Goal: Information Seeking & Learning: Learn about a topic

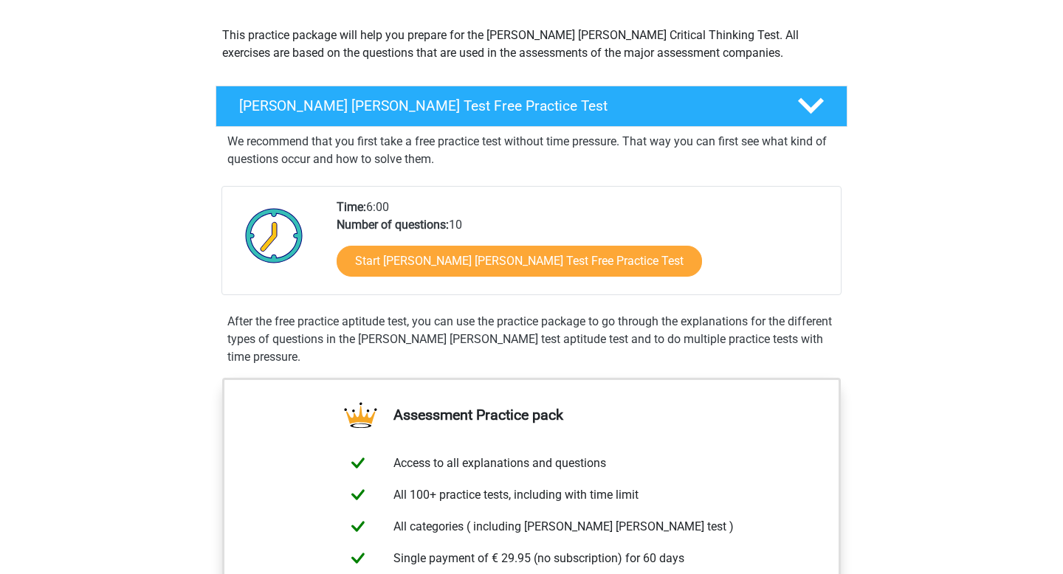
scroll to position [213, 0]
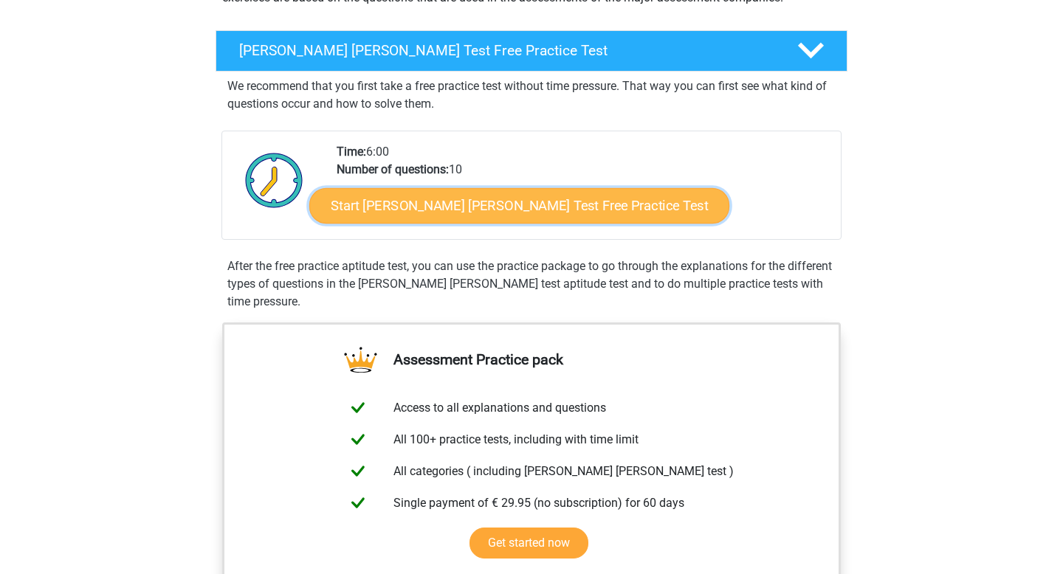
click at [442, 217] on link "Start Watson Glaser Test Free Practice Test" at bounding box center [519, 205] width 420 height 35
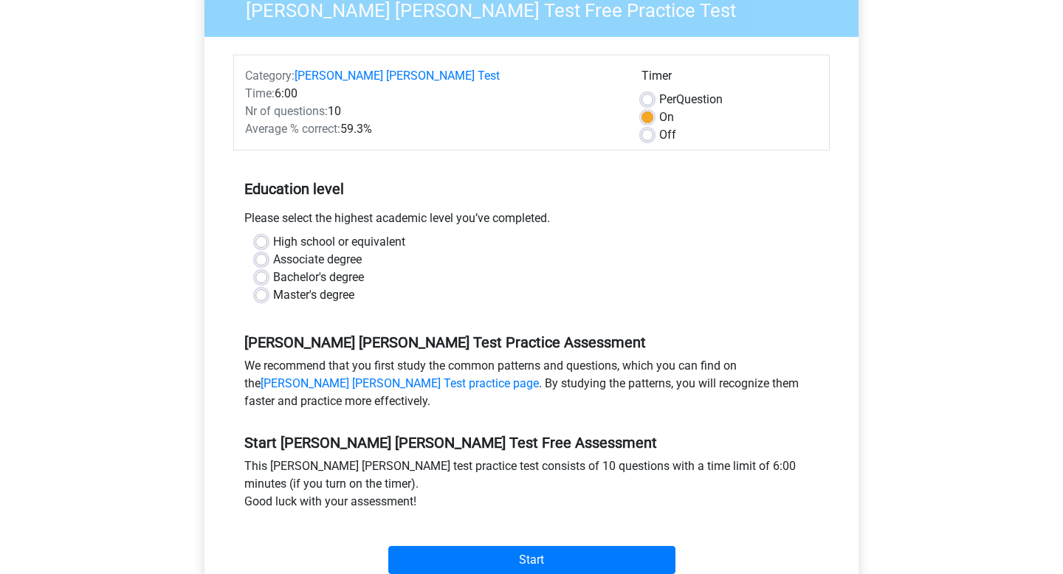
scroll to position [146, 0]
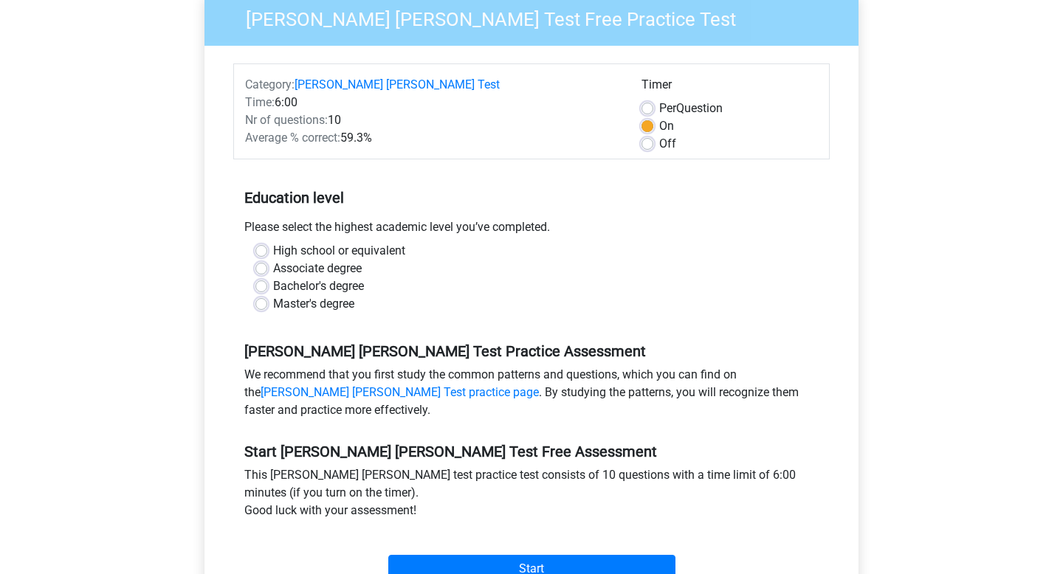
click at [273, 278] on label "Bachelor's degree" at bounding box center [318, 287] width 91 height 18
click at [262, 278] on input "Bachelor's degree" at bounding box center [261, 285] width 12 height 15
radio input "true"
click at [461, 563] on input "Start" at bounding box center [531, 569] width 287 height 28
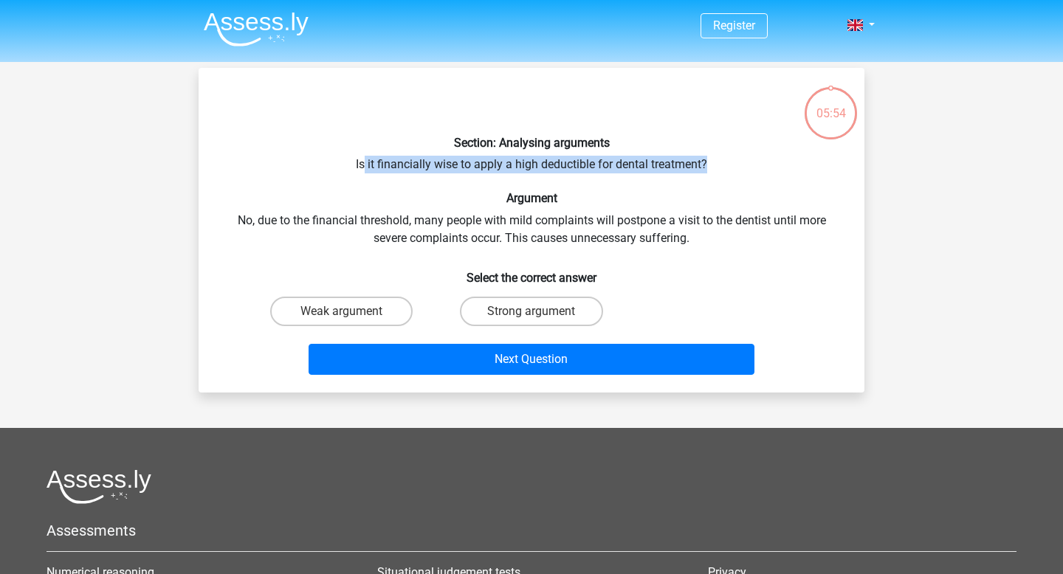
drag, startPoint x: 365, startPoint y: 165, endPoint x: 709, endPoint y: 166, distance: 344.1
click at [709, 166] on div "Section: Analysing arguments Is it financially wise to apply a high deductible …" at bounding box center [532, 230] width 654 height 301
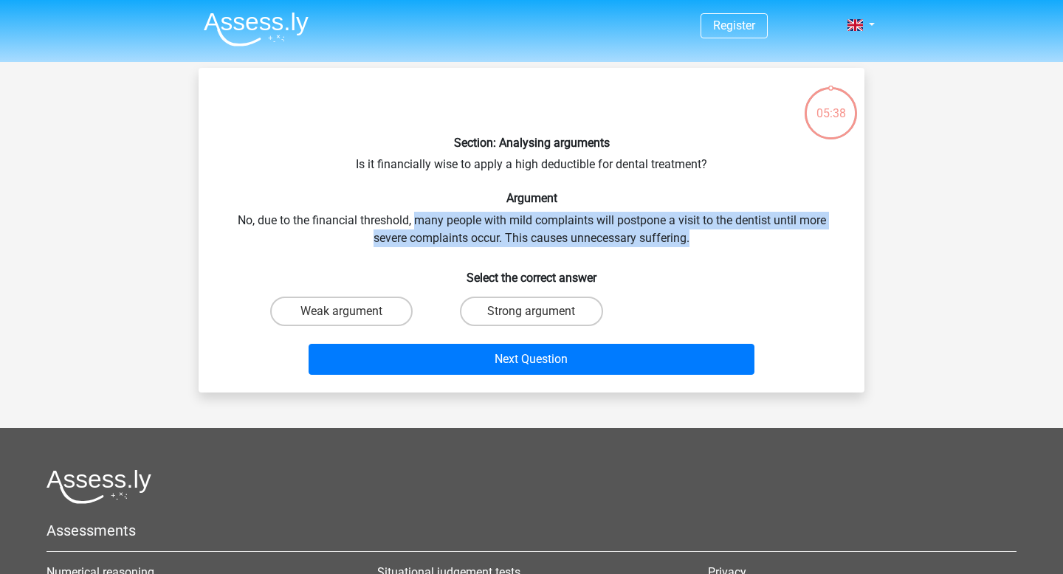
drag, startPoint x: 421, startPoint y: 222, endPoint x: 693, endPoint y: 237, distance: 272.1
click at [693, 237] on div "Section: Analysing arguments Is it financially wise to apply a high deductible …" at bounding box center [532, 230] width 654 height 301
drag, startPoint x: 414, startPoint y: 220, endPoint x: 667, endPoint y: 244, distance: 254.4
click at [667, 244] on div "Section: Analysing arguments Is it financially wise to apply a high deductible …" at bounding box center [532, 230] width 654 height 301
click at [375, 317] on label "Weak argument" at bounding box center [341, 312] width 143 height 30
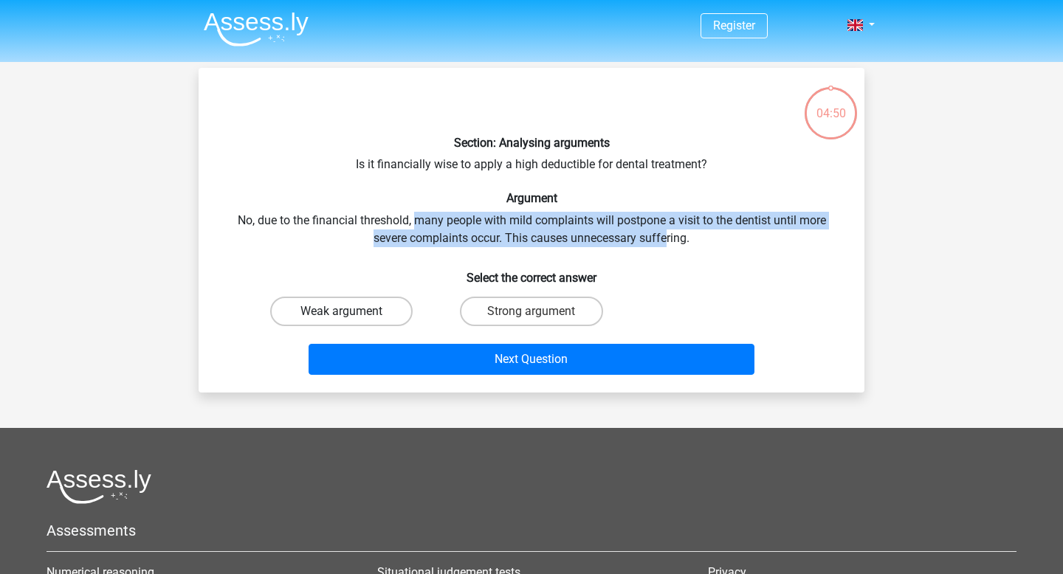
click at [351, 317] on input "Weak argument" at bounding box center [347, 317] width 10 height 10
radio input "true"
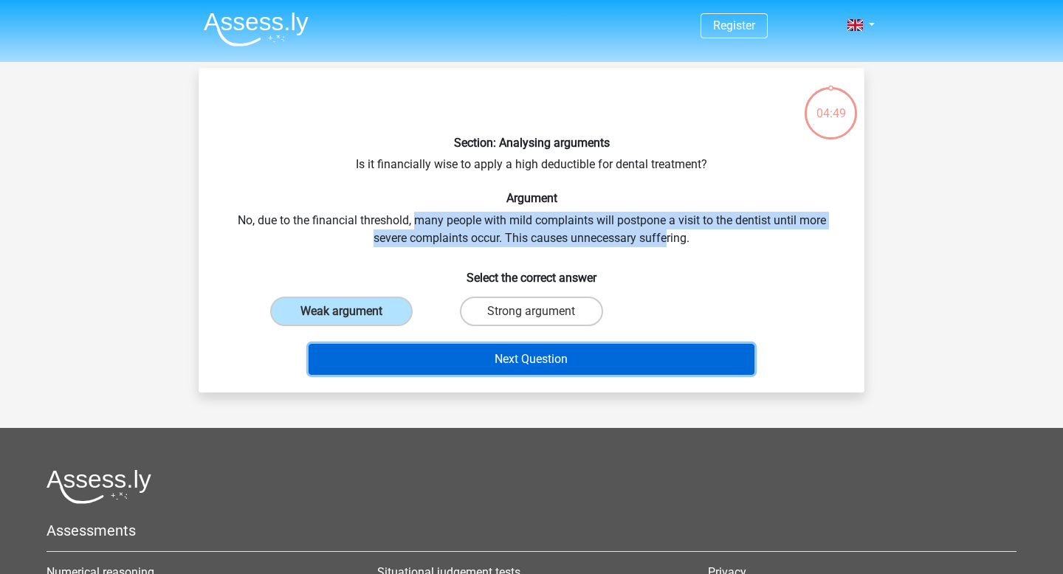
click at [486, 368] on button "Next Question" at bounding box center [532, 359] width 447 height 31
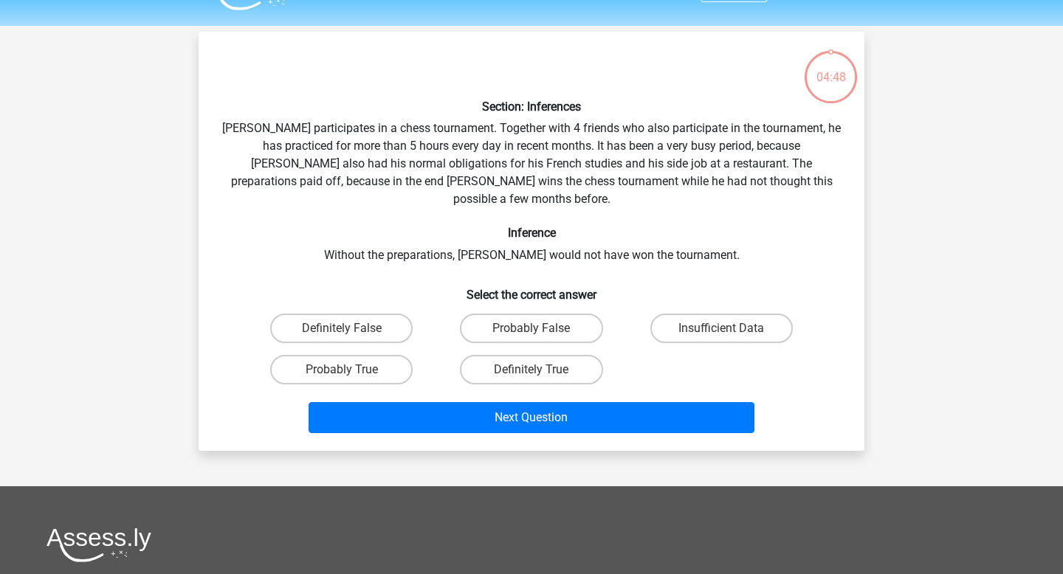
scroll to position [68, 0]
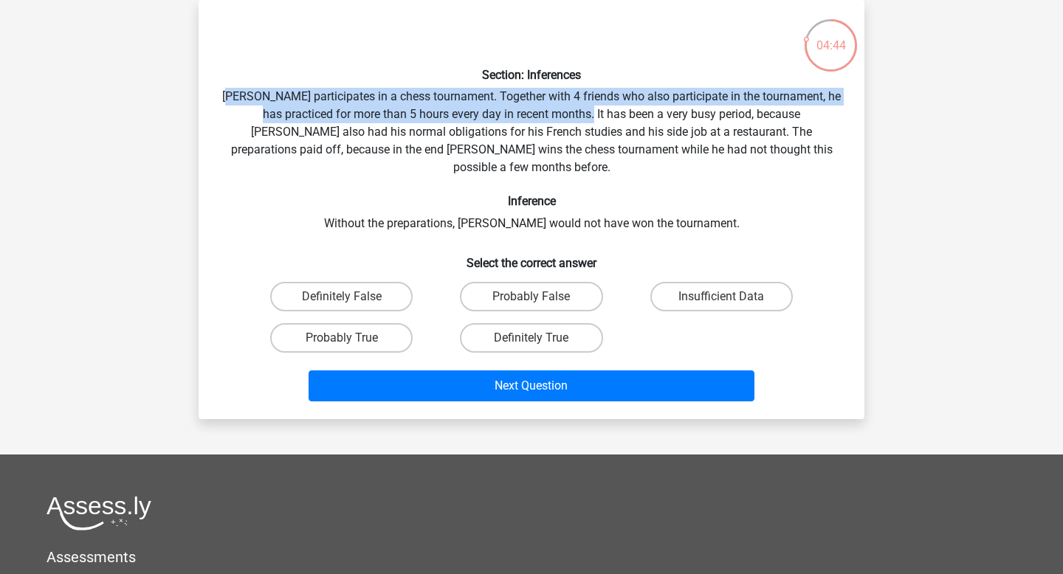
drag, startPoint x: 247, startPoint y: 100, endPoint x: 576, endPoint y: 107, distance: 329.4
click at [578, 108] on div "Section: Inferences Pablo participates in a chess tournament. Together with 4 f…" at bounding box center [532, 210] width 654 height 396
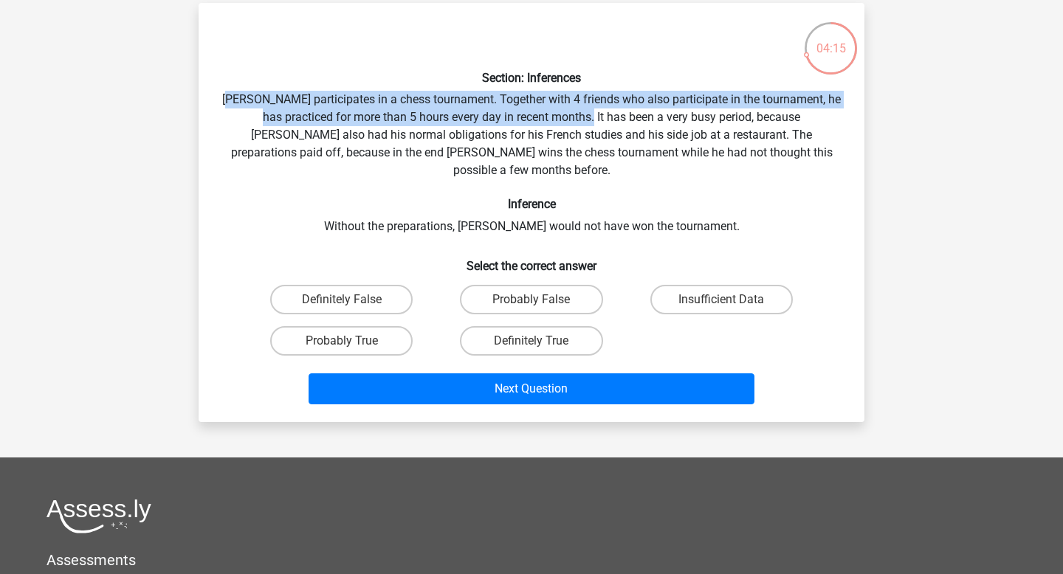
scroll to position [67, 0]
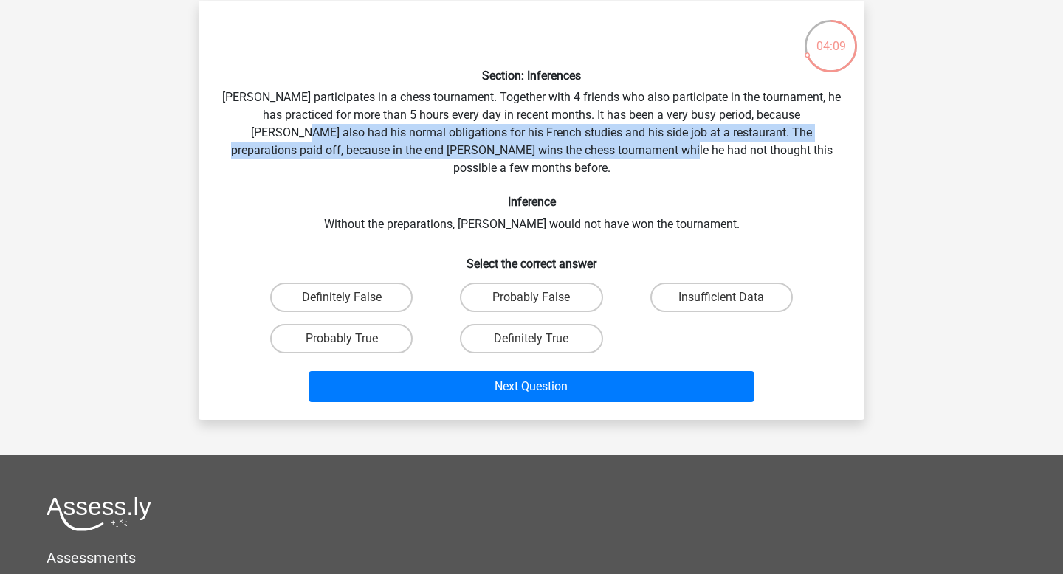
drag, startPoint x: 233, startPoint y: 134, endPoint x: 617, endPoint y: 143, distance: 384.0
click at [617, 143] on div "Section: Inferences Pablo participates in a chess tournament. Together with 4 f…" at bounding box center [532, 211] width 654 height 396
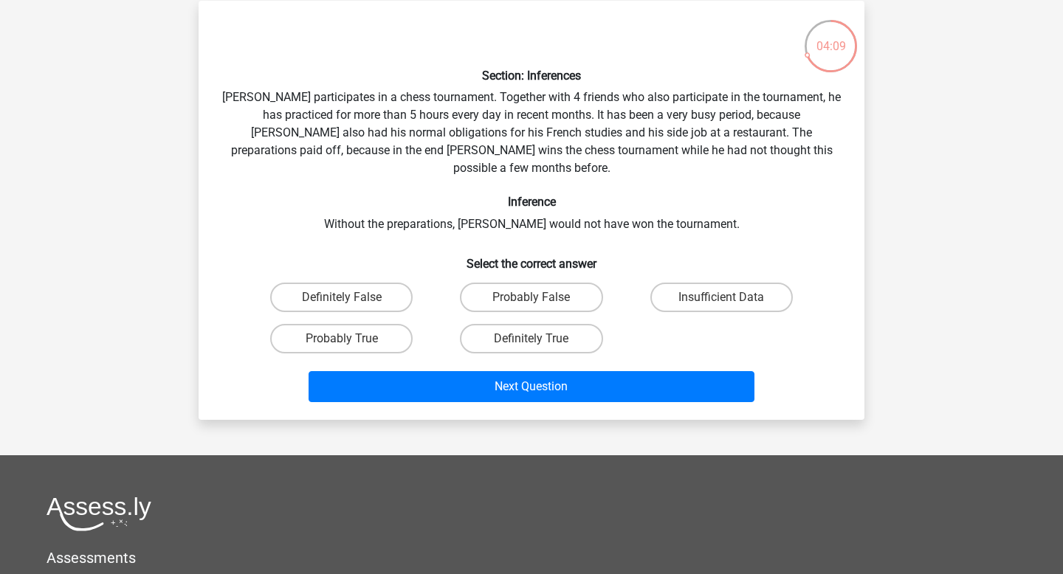
click at [621, 146] on div "Section: Inferences Pablo participates in a chess tournament. Together with 4 f…" at bounding box center [532, 211] width 654 height 396
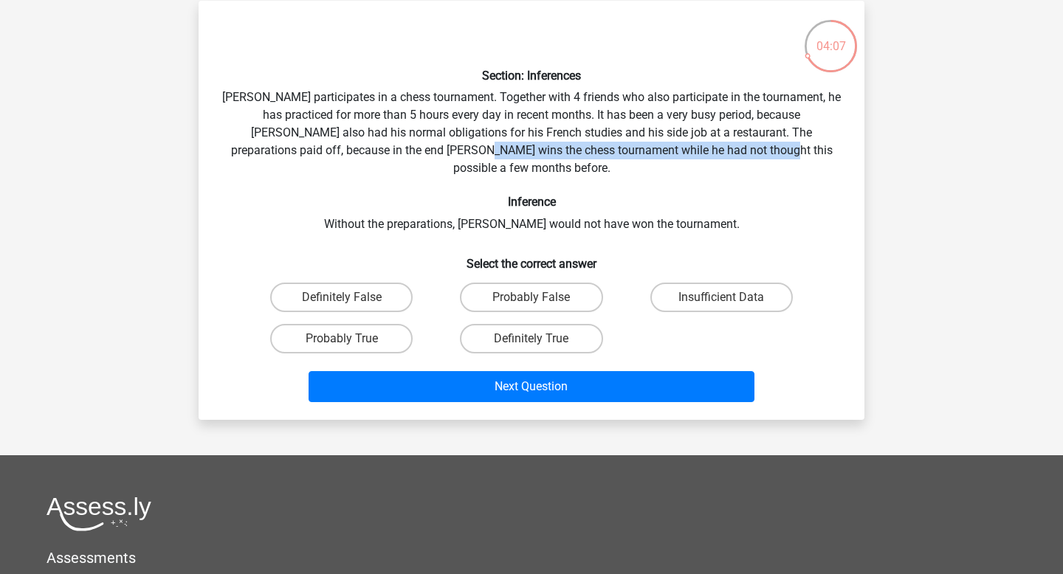
drag, startPoint x: 422, startPoint y: 152, endPoint x: 721, endPoint y: 158, distance: 299.8
click at [721, 158] on div "Section: Inferences Pablo participates in a chess tournament. Together with 4 f…" at bounding box center [532, 211] width 654 height 396
click at [387, 326] on label "Probably True" at bounding box center [341, 339] width 143 height 30
click at [351, 339] on input "Probably True" at bounding box center [347, 344] width 10 height 10
radio input "true"
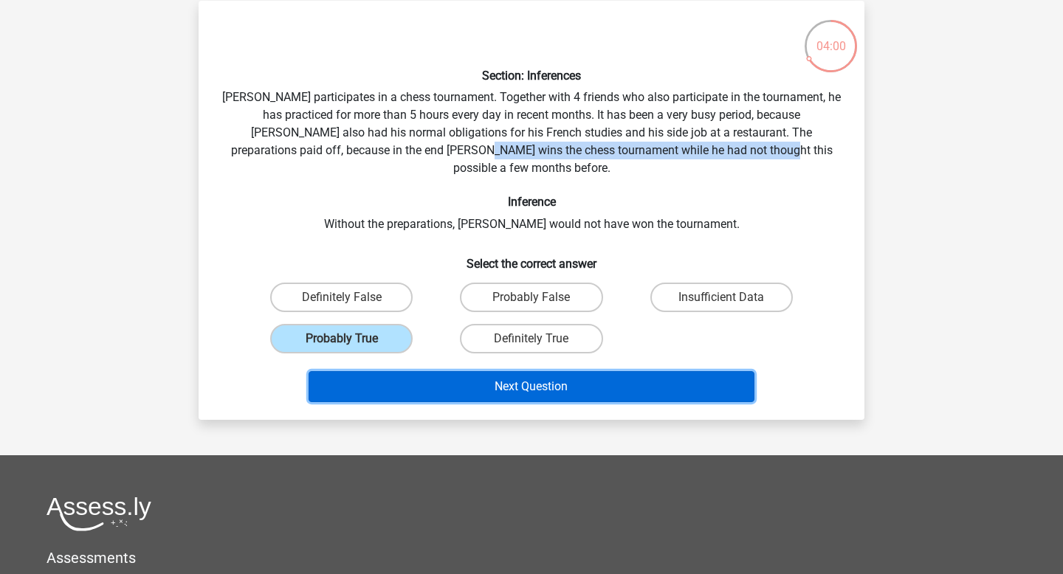
click at [450, 371] on button "Next Question" at bounding box center [532, 386] width 447 height 31
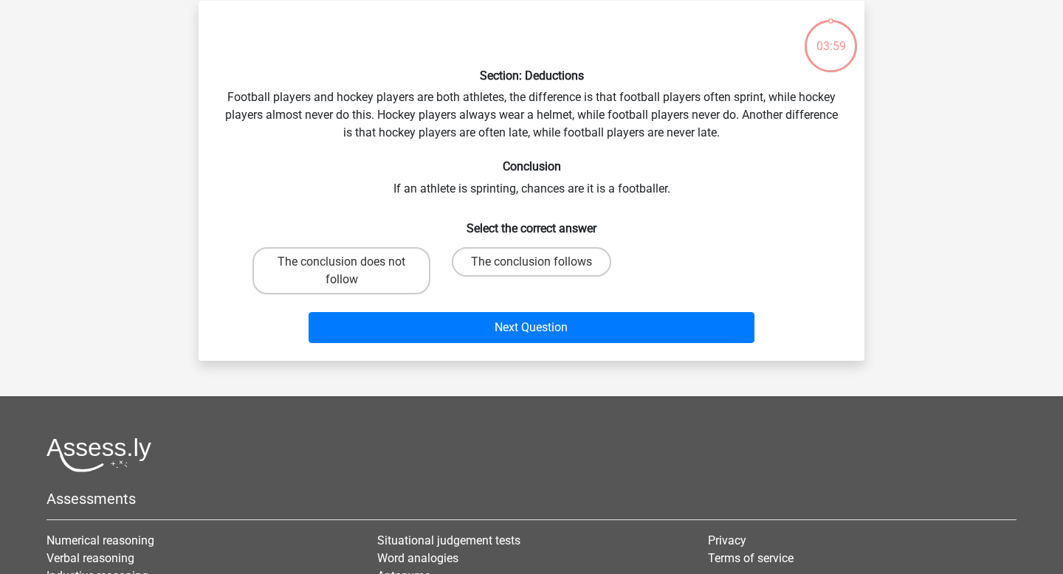
scroll to position [68, 0]
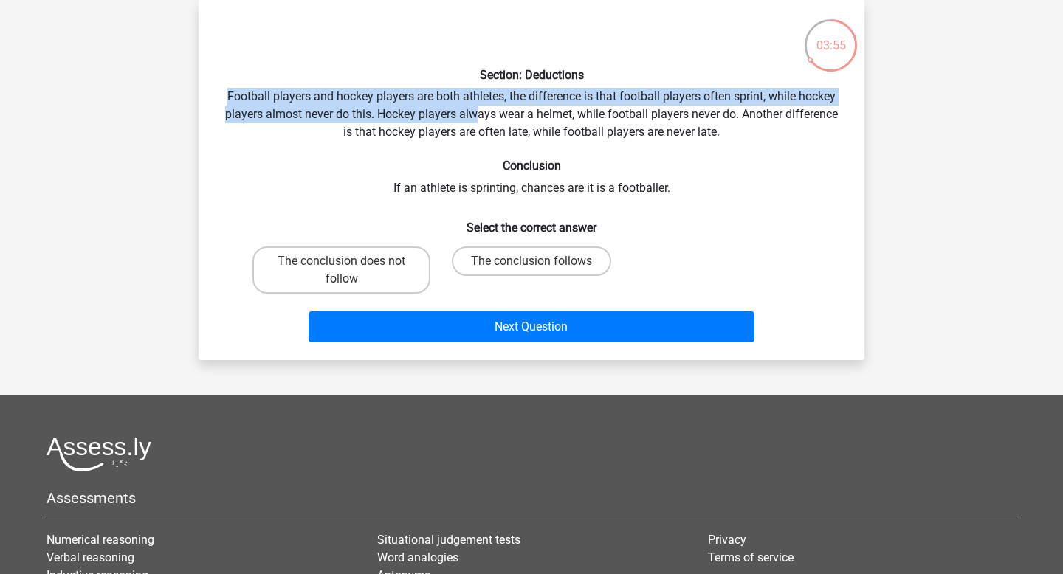
drag, startPoint x: 227, startPoint y: 99, endPoint x: 477, endPoint y: 106, distance: 250.4
click at [477, 106] on div "Section: Deductions Football players and hockey players are both athletes, the …" at bounding box center [532, 180] width 654 height 337
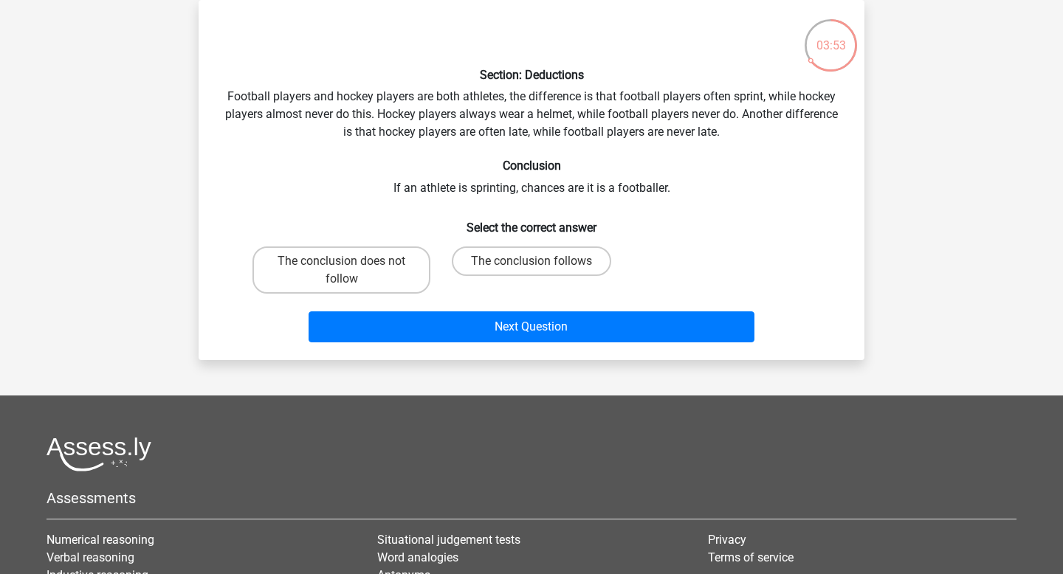
click at [503, 114] on div "Section: Deductions Football players and hockey players are both athletes, the …" at bounding box center [532, 180] width 654 height 337
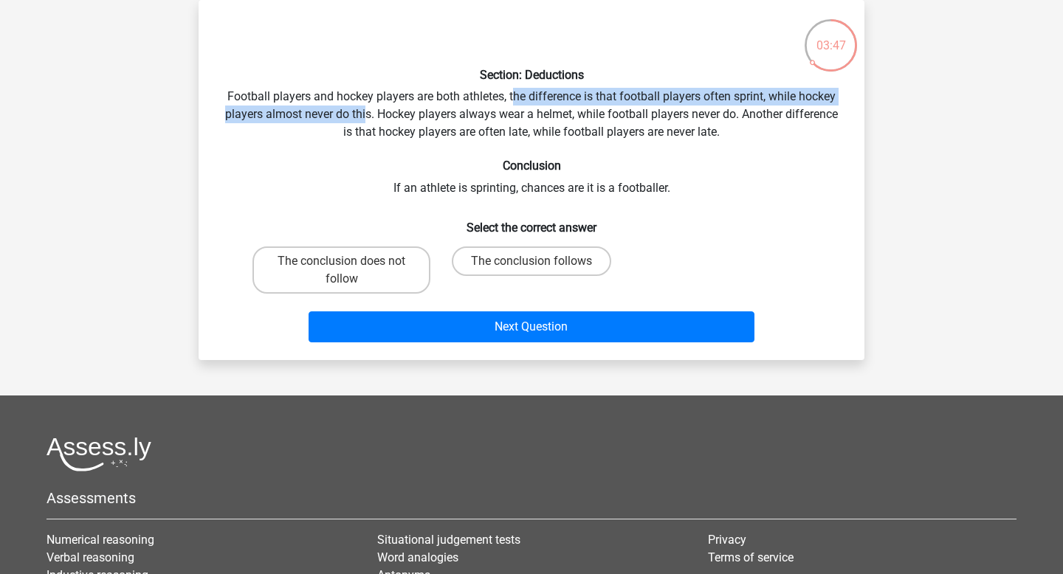
drag, startPoint x: 511, startPoint y: 97, endPoint x: 365, endPoint y: 120, distance: 148.0
click at [365, 120] on div "Section: Deductions Football players and hockey players are both athletes, the …" at bounding box center [532, 180] width 654 height 337
click at [412, 267] on label "The conclusion does not follow" at bounding box center [342, 270] width 178 height 47
click at [351, 267] on input "The conclusion does not follow" at bounding box center [347, 266] width 10 height 10
radio input "true"
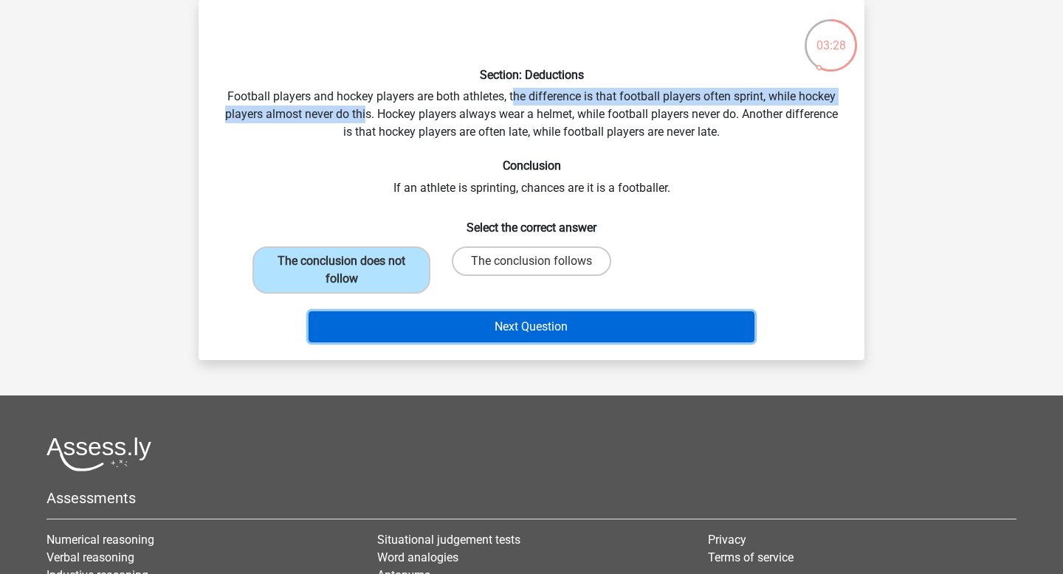
click at [455, 325] on button "Next Question" at bounding box center [532, 327] width 447 height 31
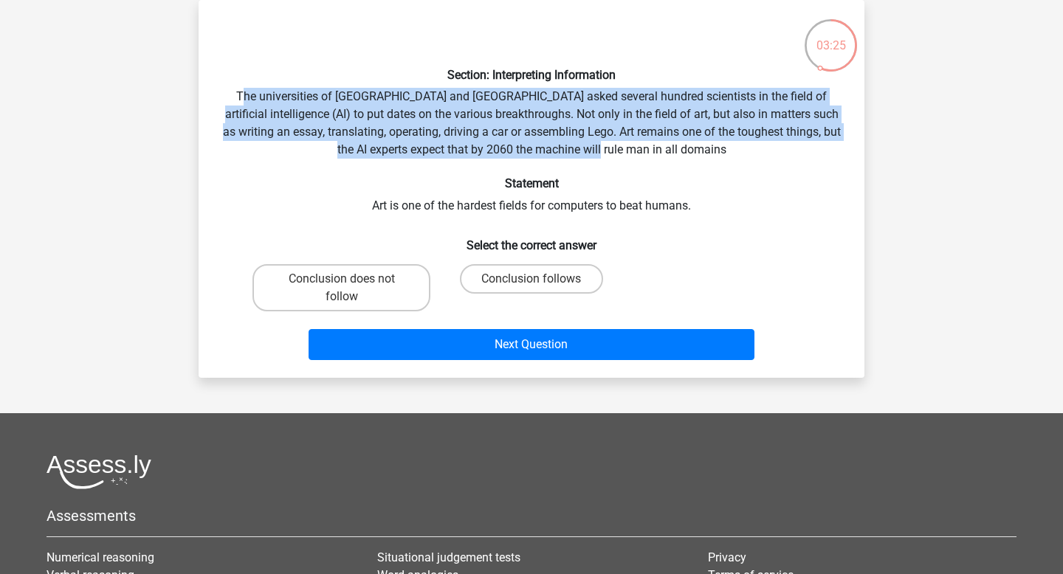
drag, startPoint x: 241, startPoint y: 99, endPoint x: 675, endPoint y: 143, distance: 435.7
click at [679, 145] on div "Section: Interpreting Information The universities of Oxford and Yale asked sev…" at bounding box center [532, 189] width 654 height 354
click at [542, 272] on label "Conclusion follows" at bounding box center [531, 279] width 143 height 30
click at [541, 279] on input "Conclusion follows" at bounding box center [537, 284] width 10 height 10
radio input "true"
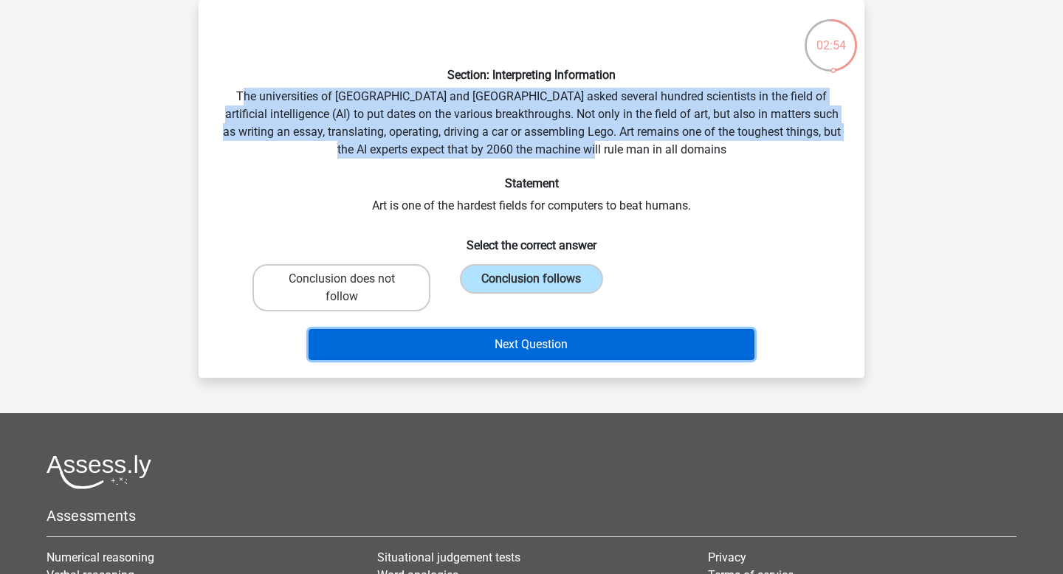
click at [535, 347] on button "Next Question" at bounding box center [532, 344] width 447 height 31
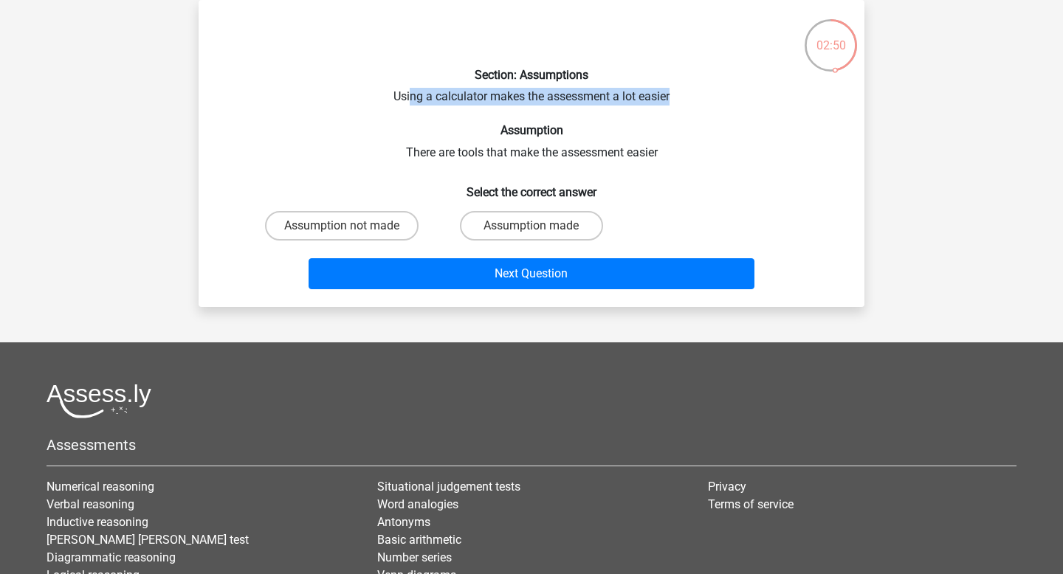
drag, startPoint x: 408, startPoint y: 97, endPoint x: 672, endPoint y: 104, distance: 264.4
click at [672, 104] on div "Section: Assumptions Using a calculator makes the assessment a lot easier Assum…" at bounding box center [532, 154] width 654 height 284
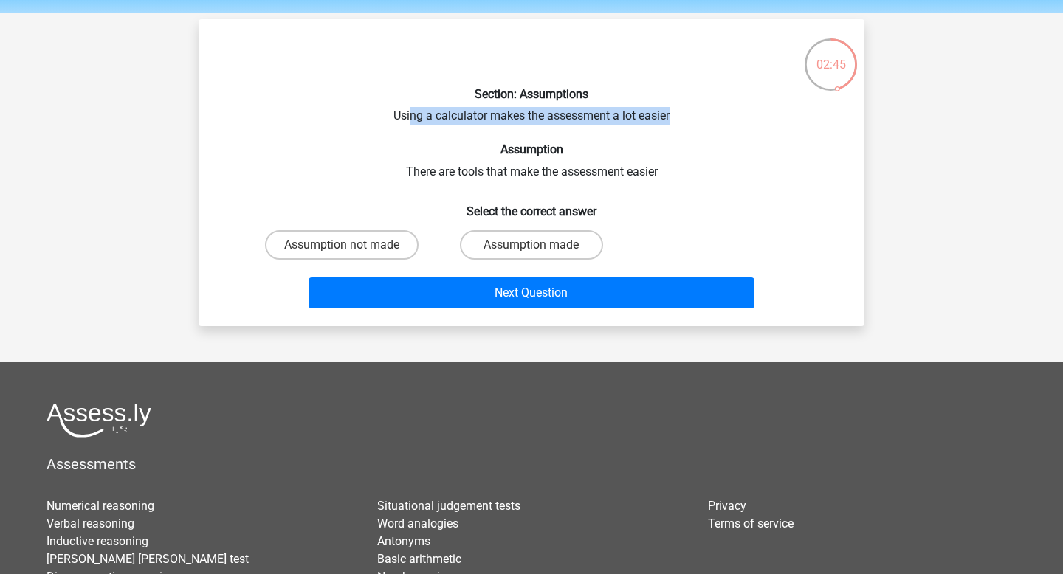
scroll to position [47, 0]
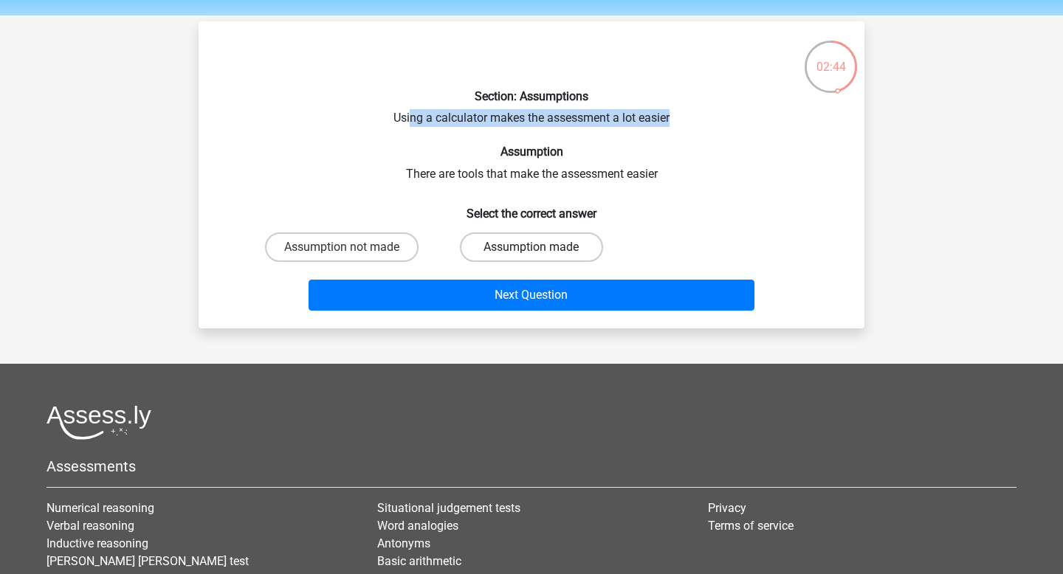
click at [488, 243] on label "Assumption made" at bounding box center [531, 248] width 143 height 30
click at [532, 247] on input "Assumption made" at bounding box center [537, 252] width 10 height 10
radio input "true"
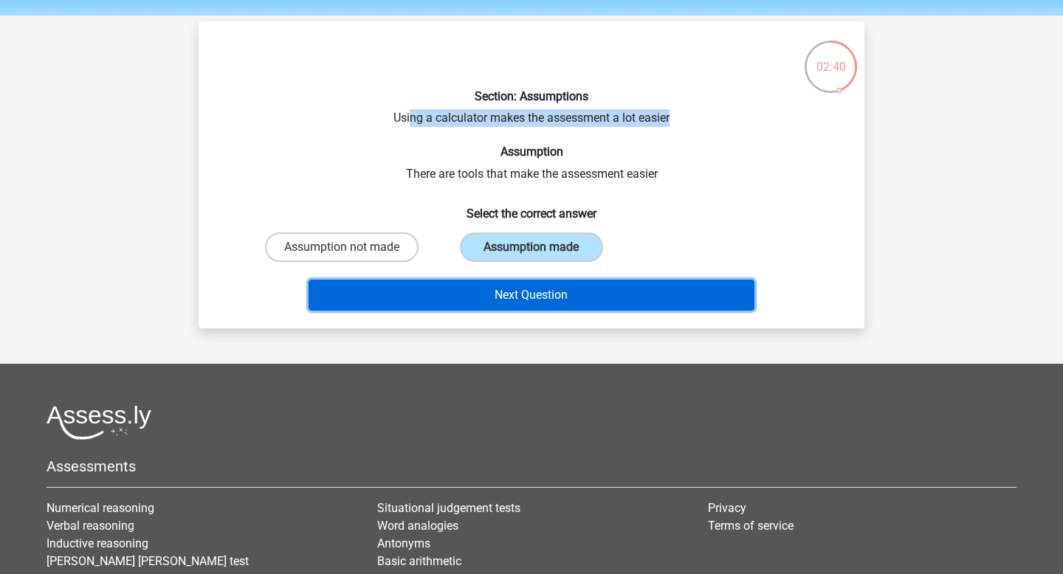
click at [502, 295] on button "Next Question" at bounding box center [532, 295] width 447 height 31
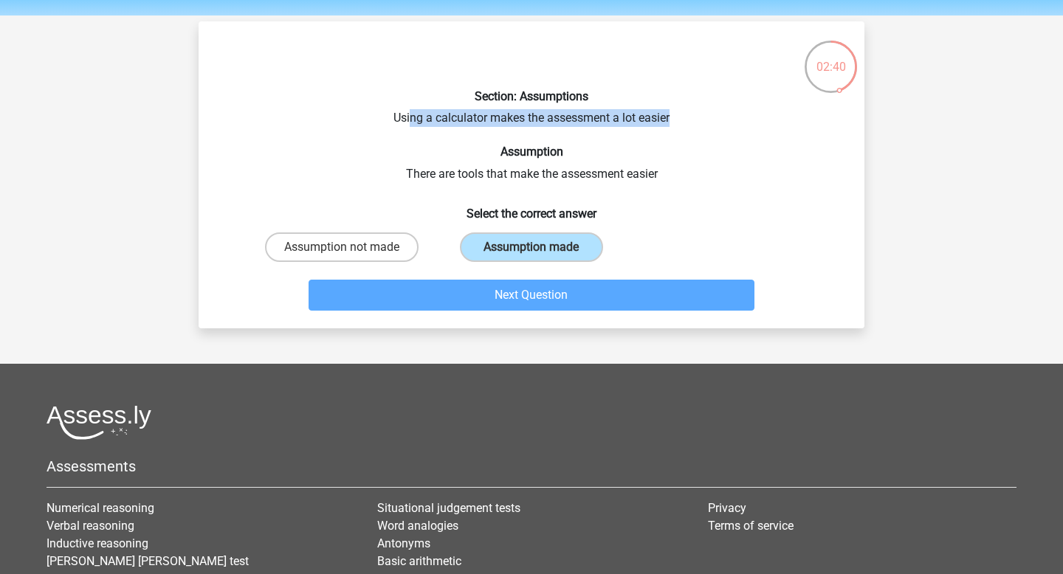
scroll to position [68, 0]
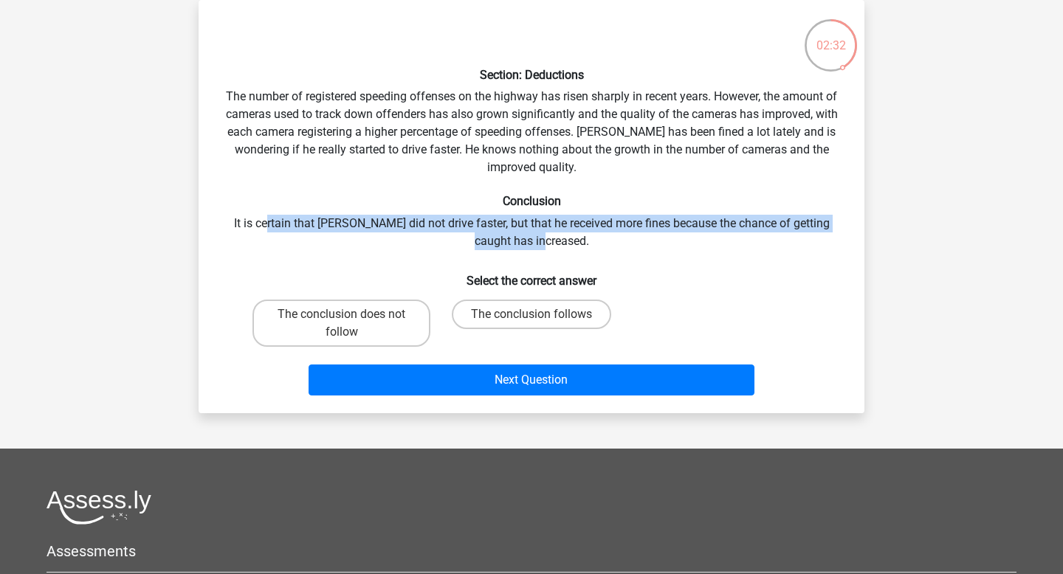
drag, startPoint x: 261, startPoint y: 222, endPoint x: 577, endPoint y: 237, distance: 315.7
click at [577, 237] on div "Section: Deductions The number of registered speeding offenses on the highway h…" at bounding box center [532, 207] width 654 height 390
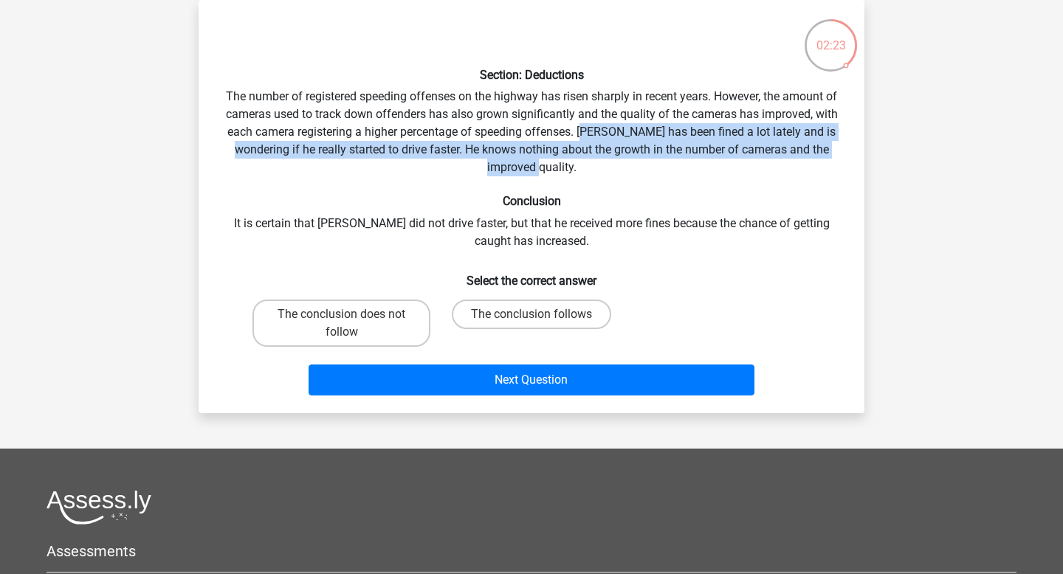
drag, startPoint x: 589, startPoint y: 131, endPoint x: 730, endPoint y: 161, distance: 144.2
click at [731, 161] on div "Section: Deductions The number of registered speeding offenses on the highway h…" at bounding box center [532, 207] width 654 height 390
click at [388, 310] on label "The conclusion does not follow" at bounding box center [342, 323] width 178 height 47
click at [351, 315] on input "The conclusion does not follow" at bounding box center [347, 320] width 10 height 10
radio input "true"
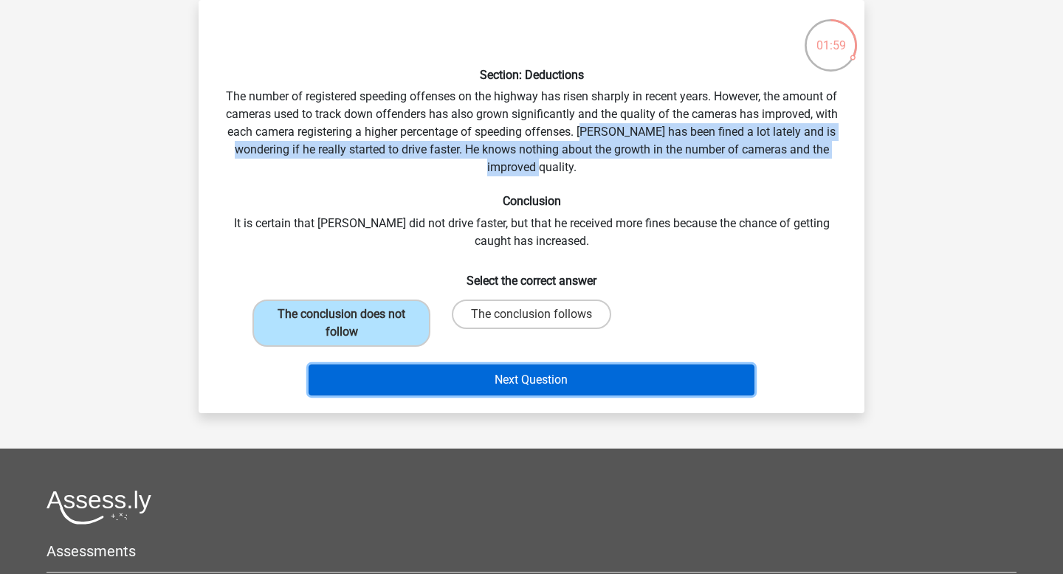
click at [504, 387] on button "Next Question" at bounding box center [532, 380] width 447 height 31
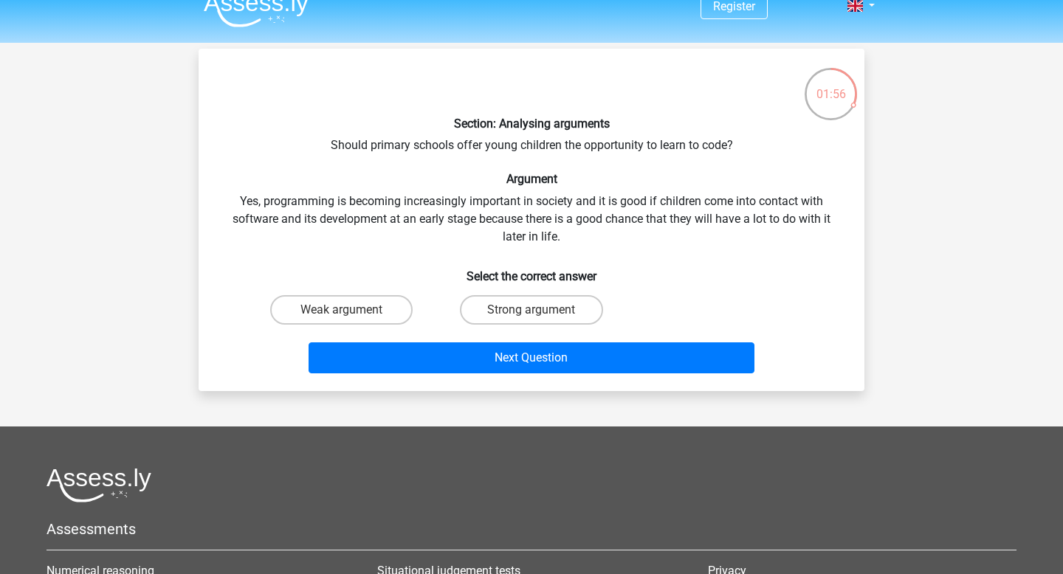
scroll to position [0, 0]
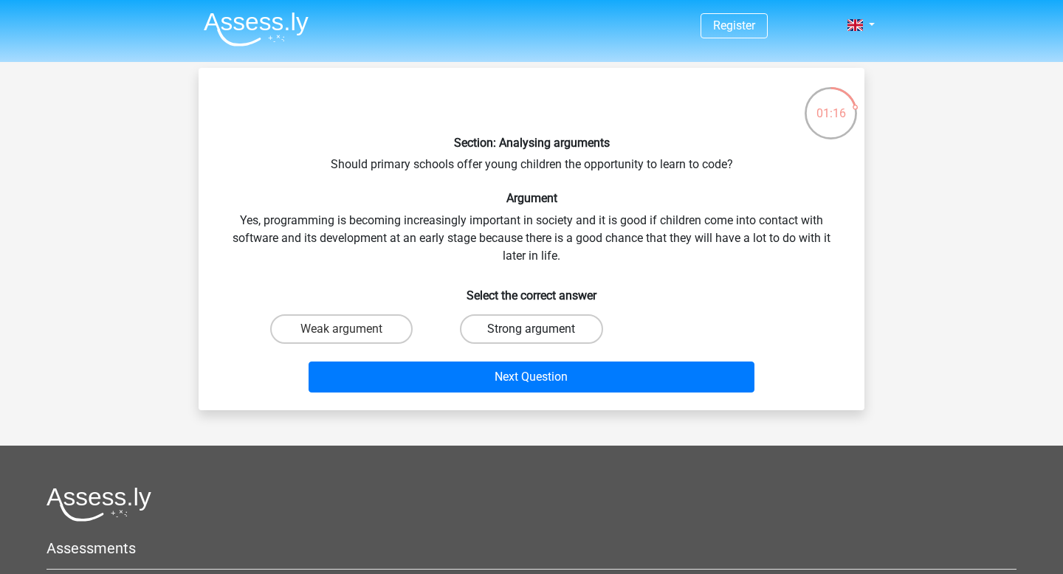
click at [534, 326] on label "Strong argument" at bounding box center [531, 330] width 143 height 30
click at [534, 329] on input "Strong argument" at bounding box center [537, 334] width 10 height 10
radio input "true"
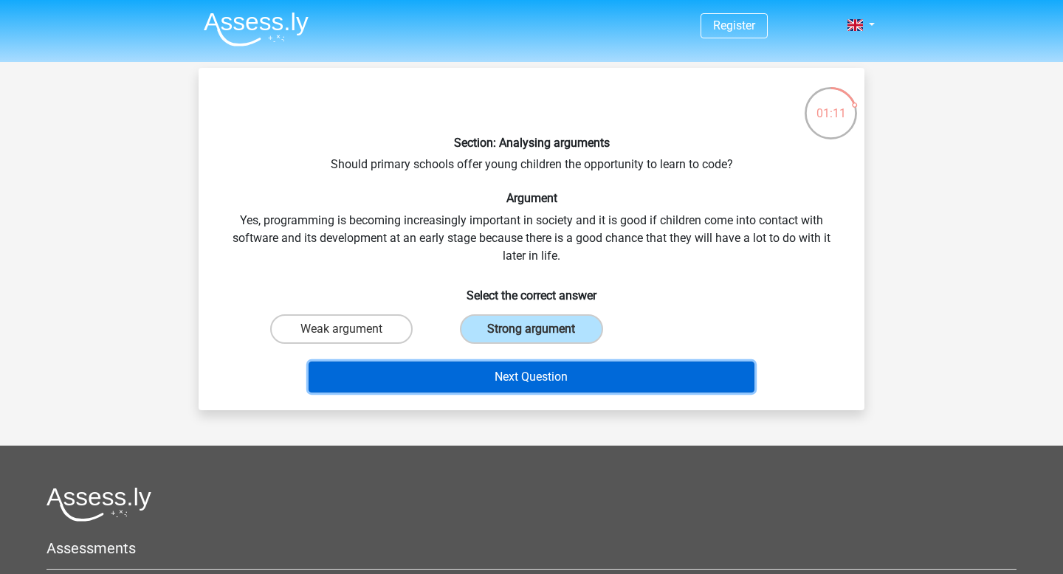
click at [547, 371] on button "Next Question" at bounding box center [532, 377] width 447 height 31
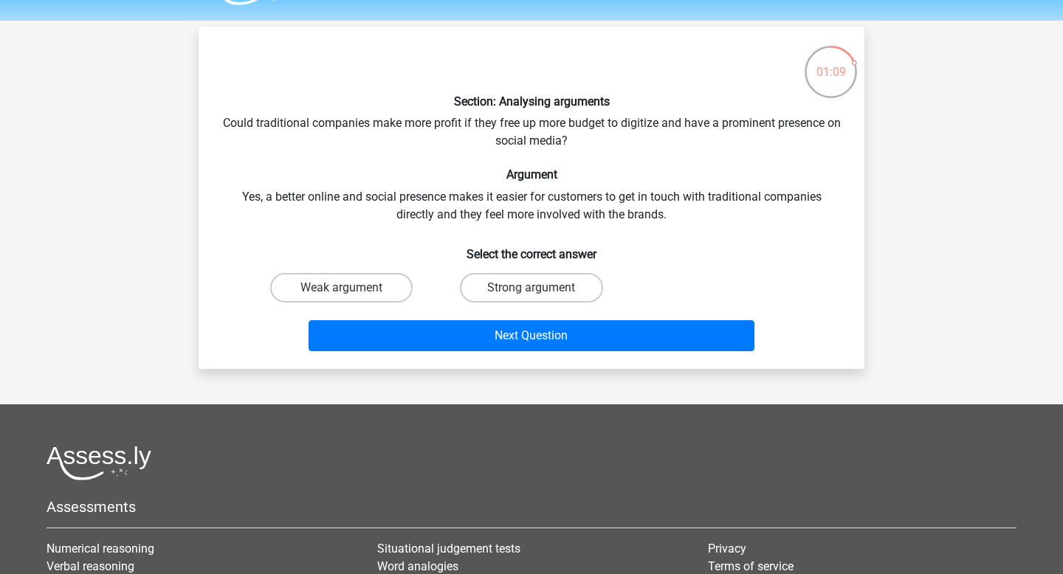
scroll to position [27, 0]
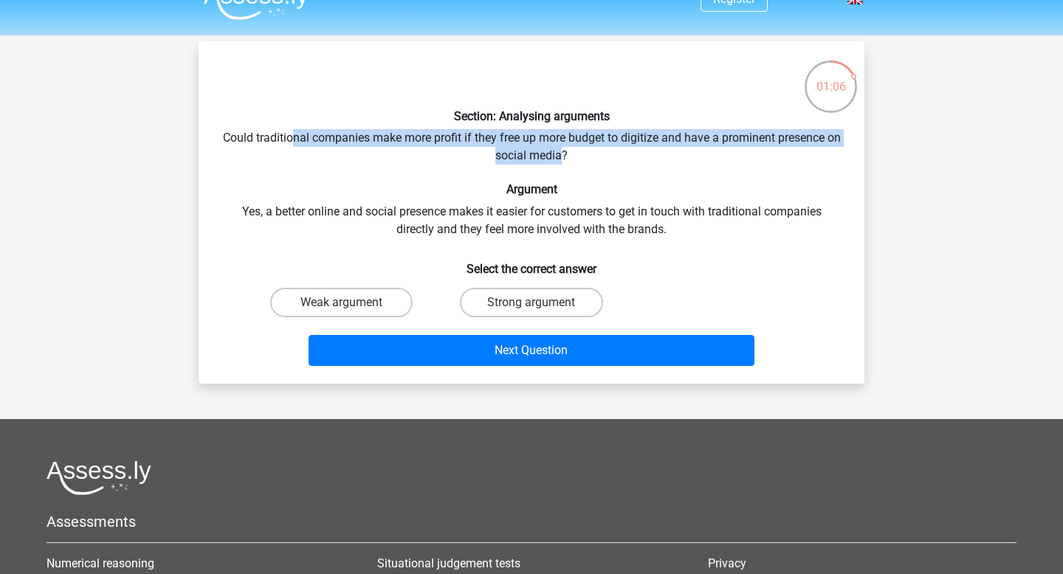
drag, startPoint x: 303, startPoint y: 143, endPoint x: 572, endPoint y: 153, distance: 268.9
click at [572, 153] on div "Section: Analysing arguments Could traditional companies make more profit if th…" at bounding box center [532, 212] width 654 height 319
click at [517, 303] on label "Strong argument" at bounding box center [531, 303] width 143 height 30
click at [532, 303] on input "Strong argument" at bounding box center [537, 308] width 10 height 10
radio input "true"
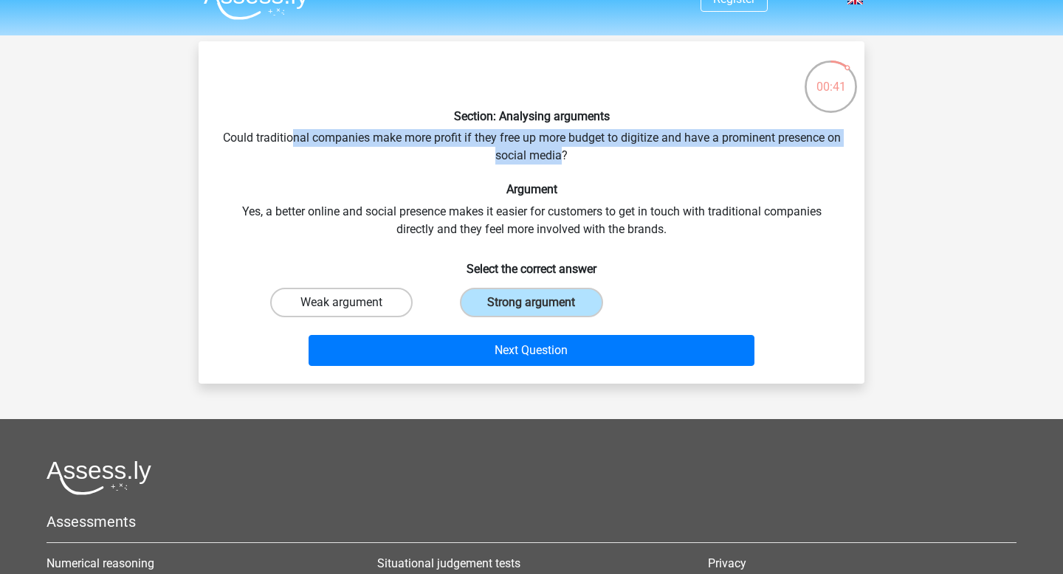
click at [396, 302] on label "Weak argument" at bounding box center [341, 303] width 143 height 30
click at [351, 303] on input "Weak argument" at bounding box center [347, 308] width 10 height 10
radio input "true"
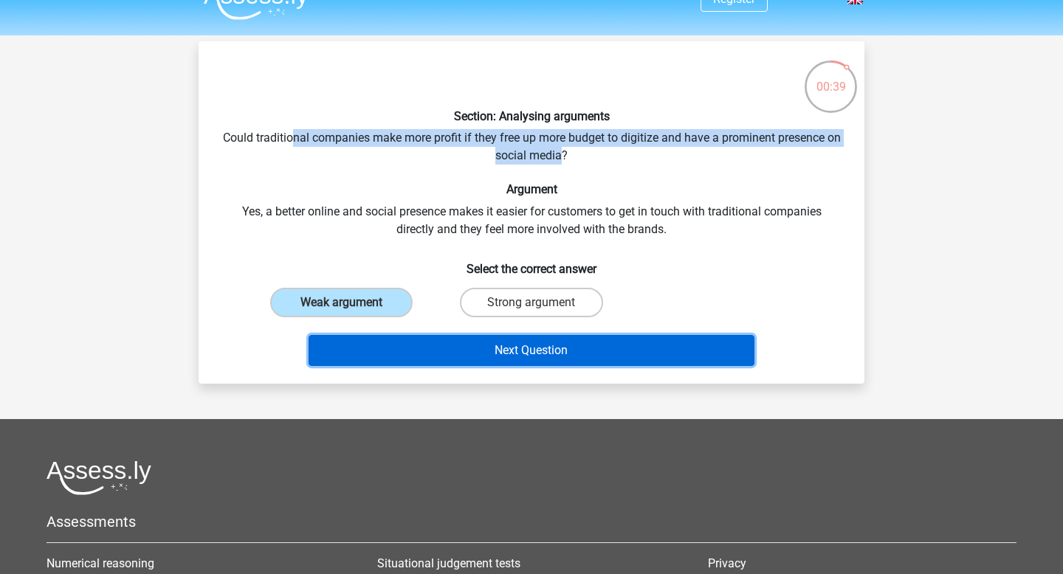
click at [463, 347] on button "Next Question" at bounding box center [532, 350] width 447 height 31
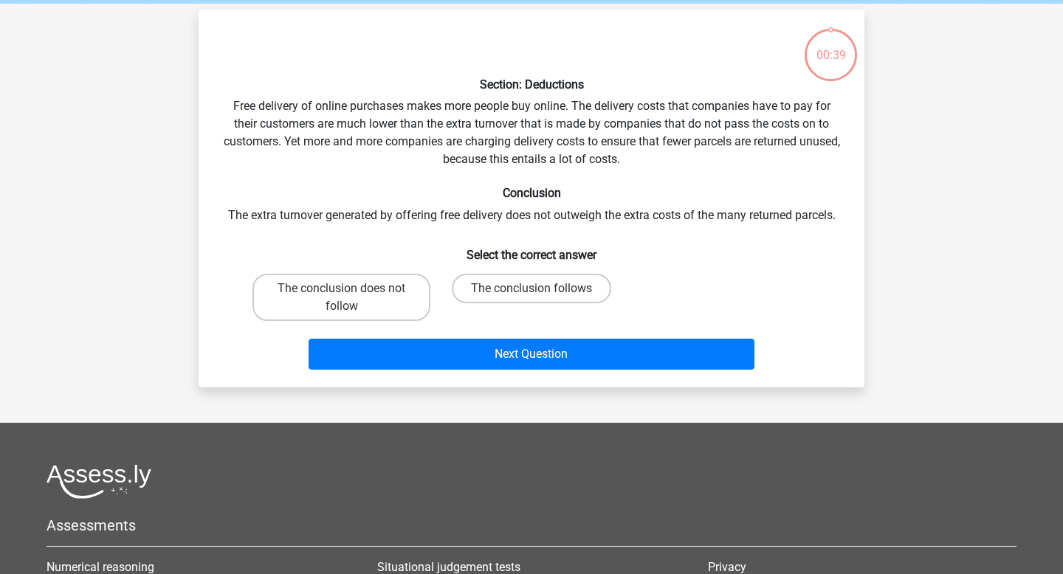
scroll to position [68, 0]
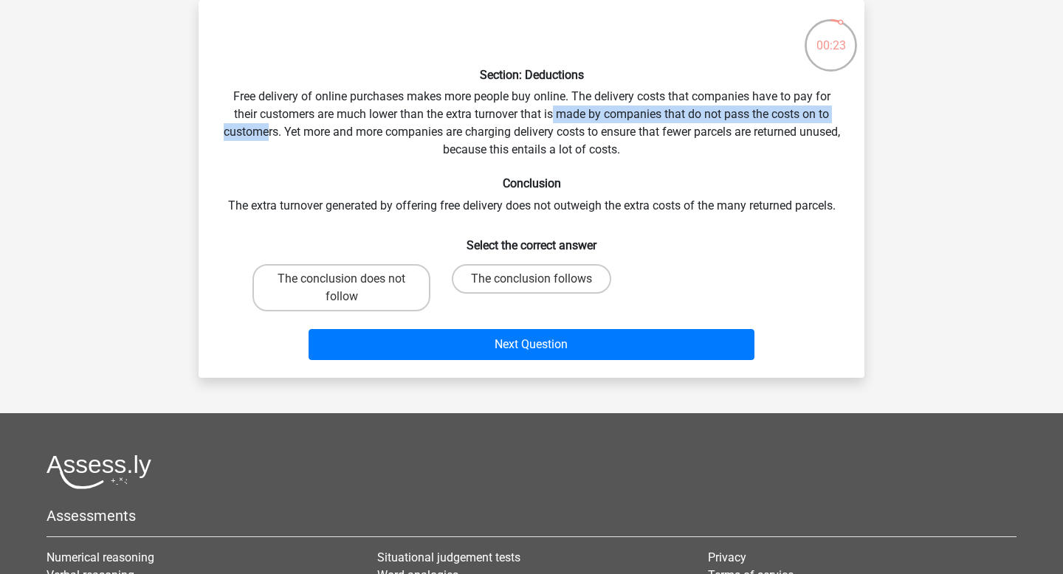
drag, startPoint x: 553, startPoint y: 114, endPoint x: 285, endPoint y: 136, distance: 268.9
click at [286, 136] on div "Section: Deductions Free delivery of online purchases makes more people buy onl…" at bounding box center [532, 189] width 654 height 354
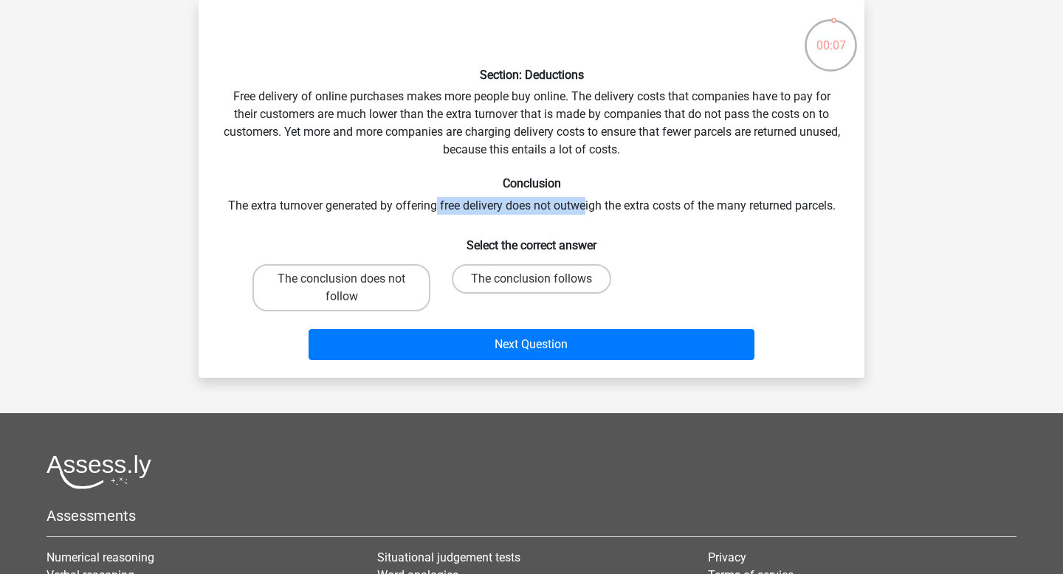
drag, startPoint x: 436, startPoint y: 210, endPoint x: 585, endPoint y: 213, distance: 148.4
click at [585, 213] on div "Section: Deductions Free delivery of online purchases makes more people buy onl…" at bounding box center [532, 189] width 654 height 354
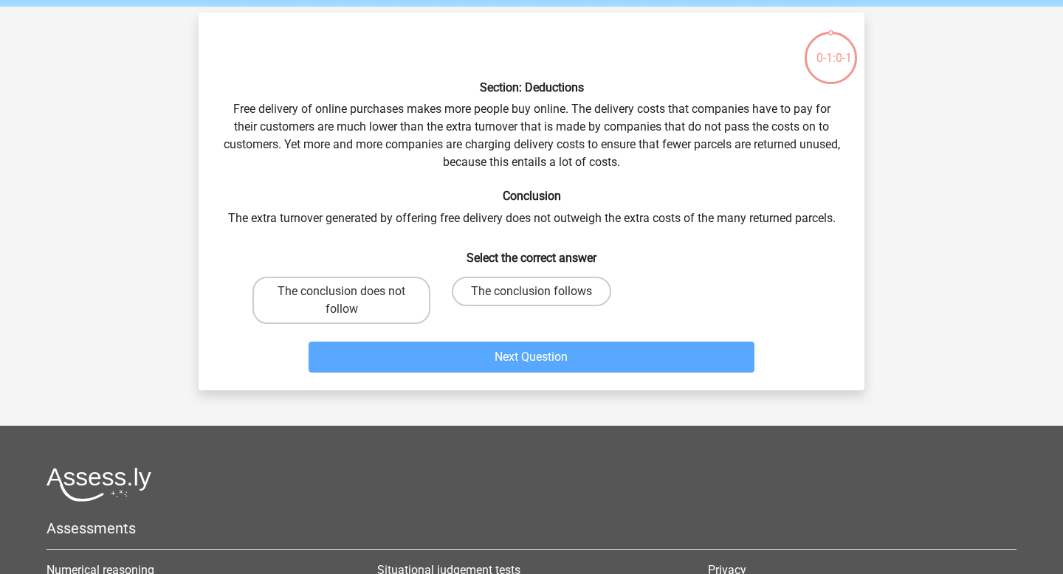
scroll to position [34, 0]
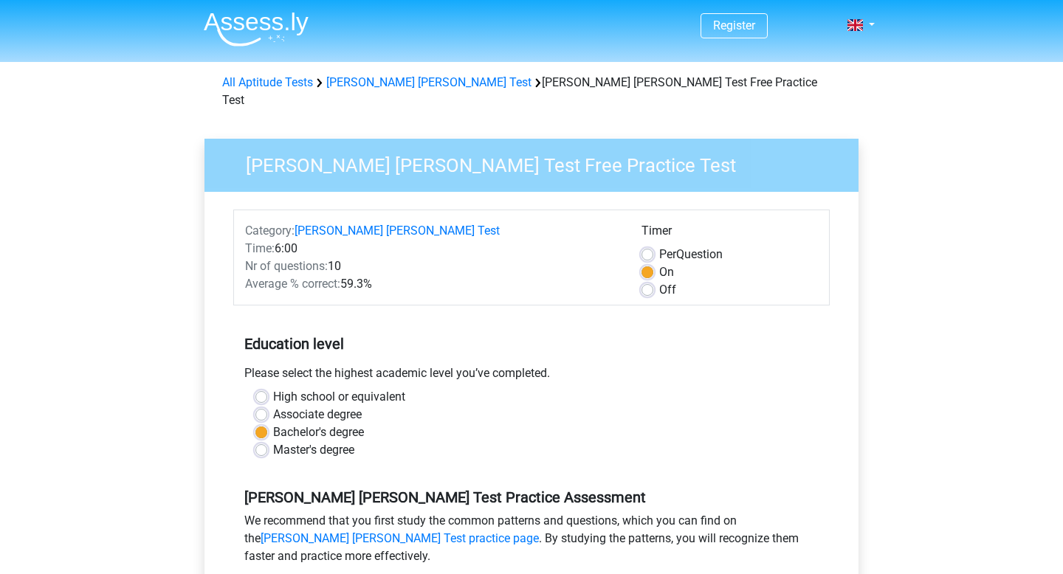
scroll to position [146, 0]
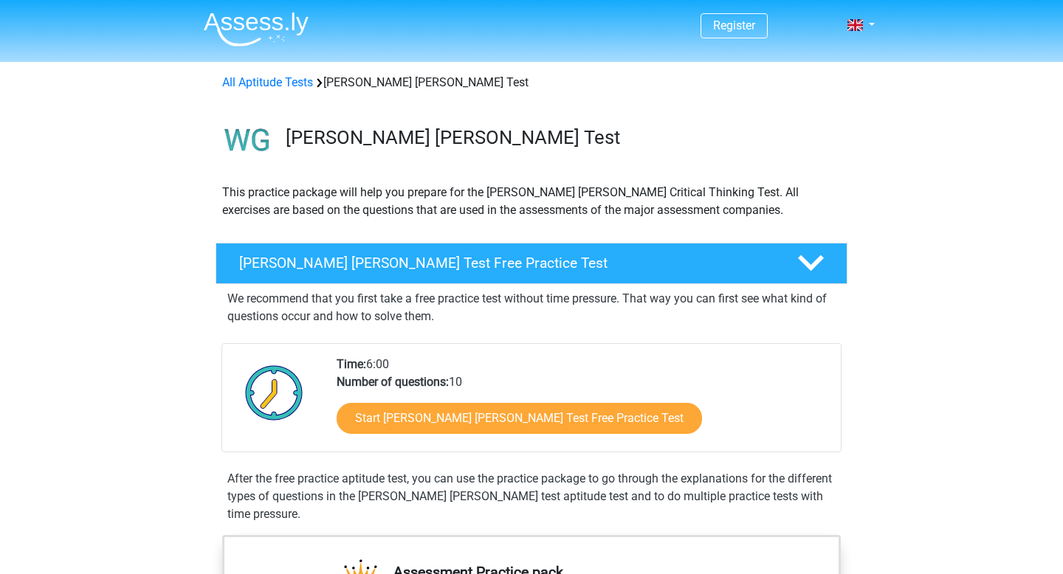
scroll to position [213, 0]
